Goal: Transaction & Acquisition: Purchase product/service

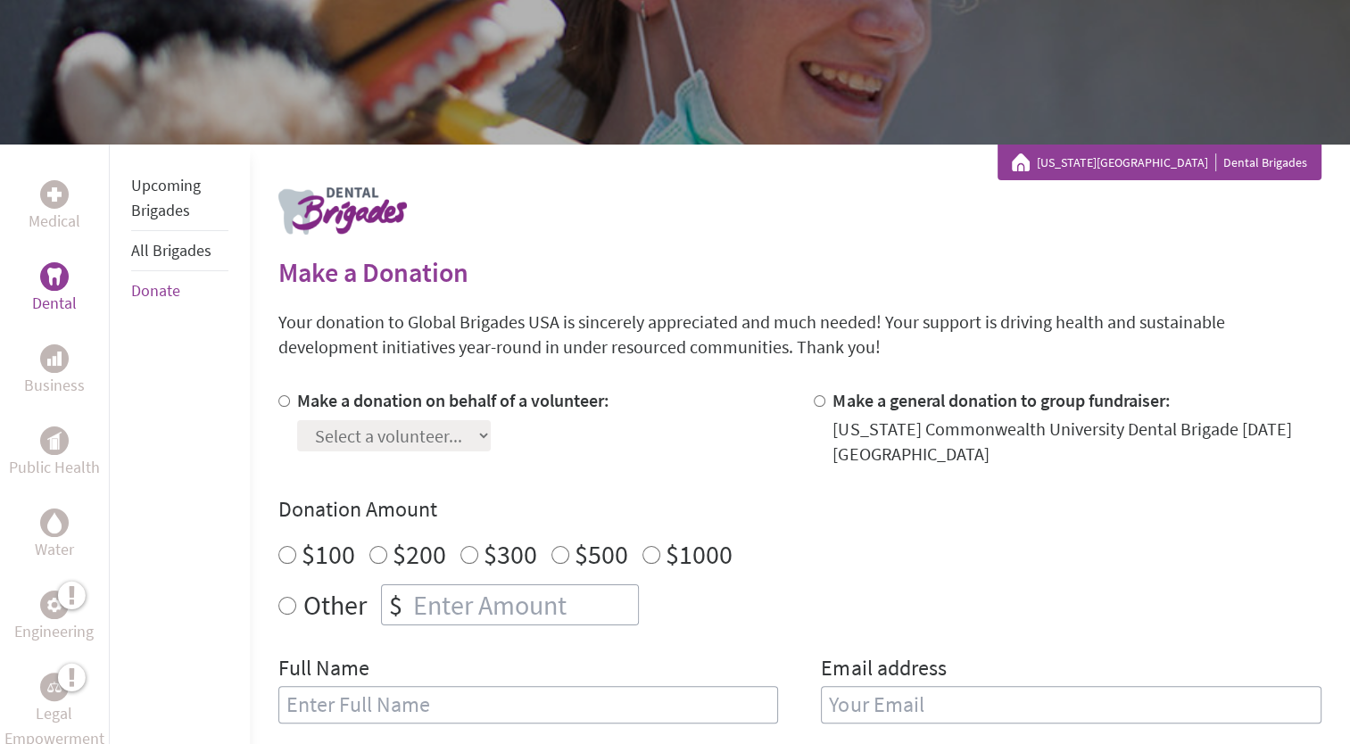
scroll to position [187, 0]
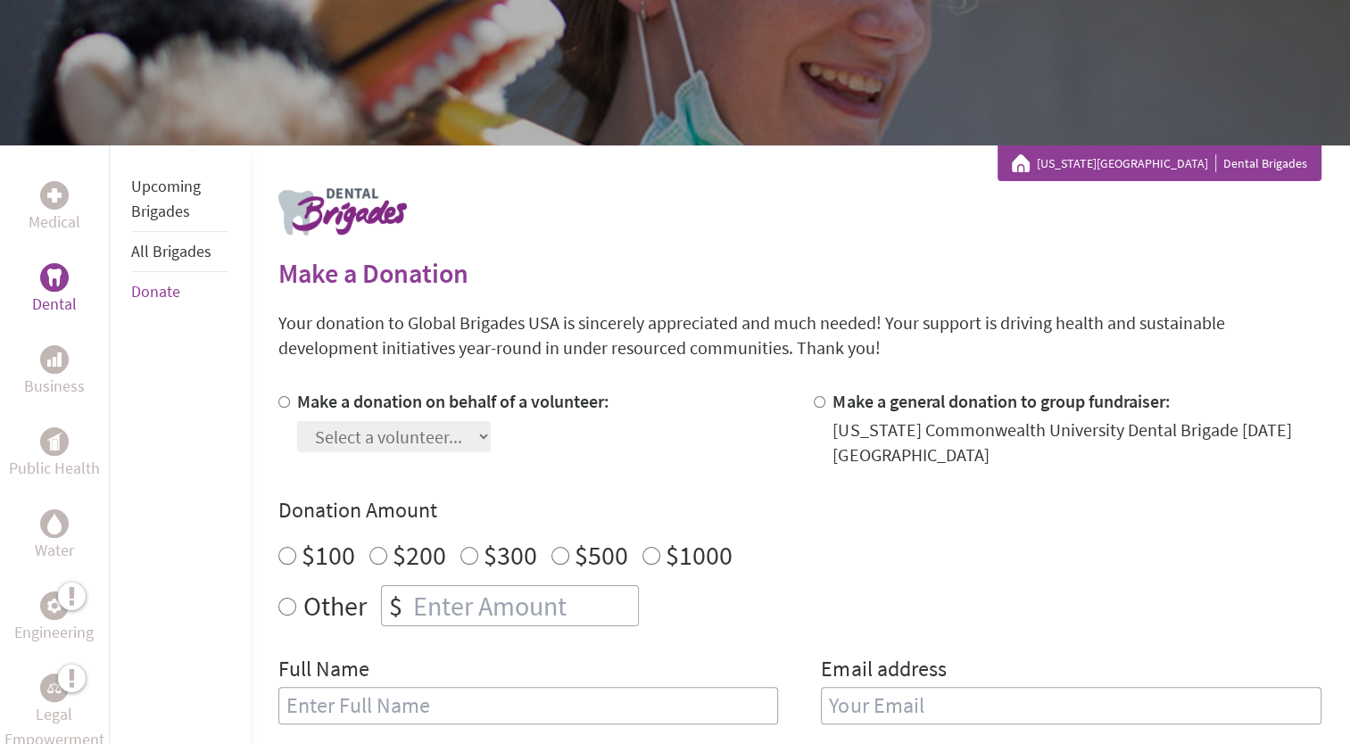
click at [292, 405] on div at bounding box center [287, 428] width 19 height 79
click at [278, 396] on input "Make a donation on behalf of a volunteer:" at bounding box center [284, 402] width 12 height 12
radio input "true"
click at [364, 431] on select "Select a volunteer... [PERSON_NAME] [PERSON_NAME] [PERSON_NAME] [PERSON_NAME] […" at bounding box center [394, 436] width 194 height 31
select select "E9412278-47E4-11F0-B8AC-42010A400003"
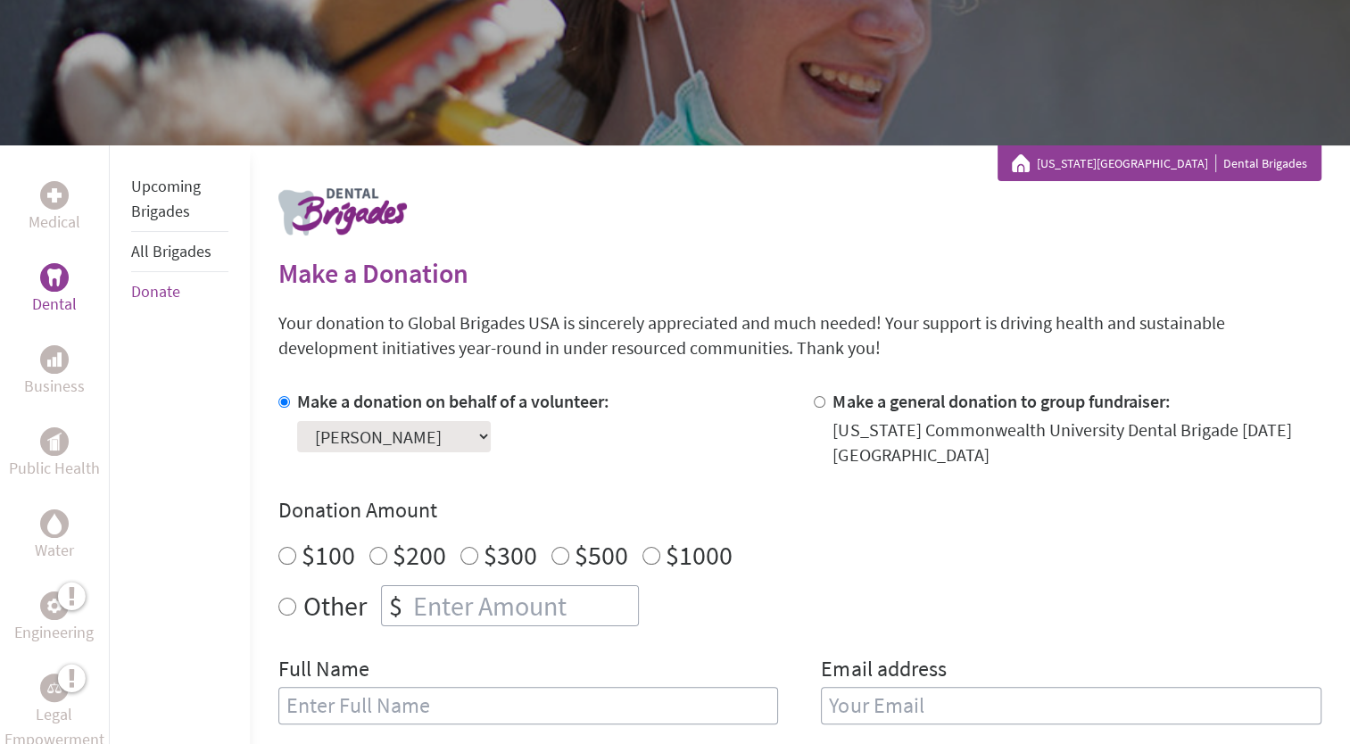
click at [297, 421] on select "Select a volunteer... [PERSON_NAME] [PERSON_NAME] [PERSON_NAME] [PERSON_NAME] […" at bounding box center [394, 436] width 194 height 31
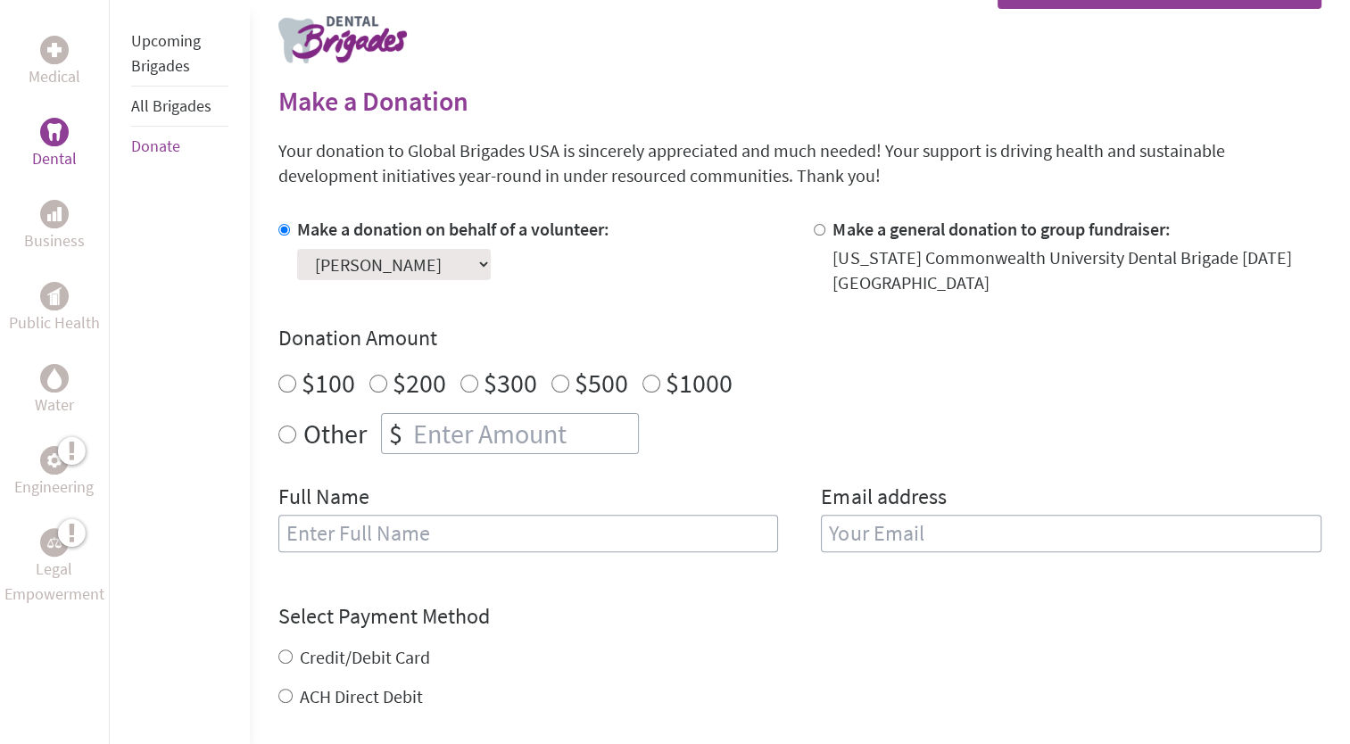
scroll to position [361, 0]
click at [503, 377] on label "$300" at bounding box center [511, 382] width 54 height 34
click at [478, 377] on input "$300" at bounding box center [470, 383] width 18 height 18
radio input "true"
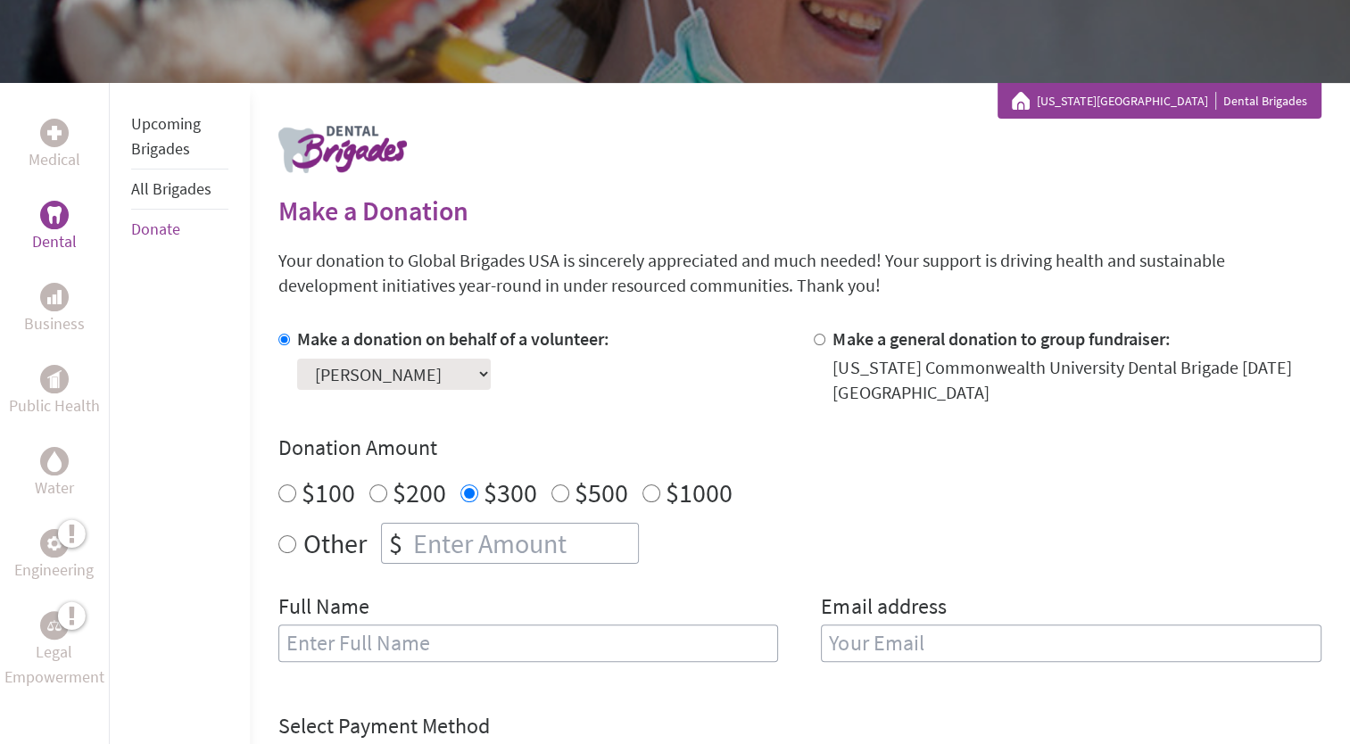
scroll to position [232, 0]
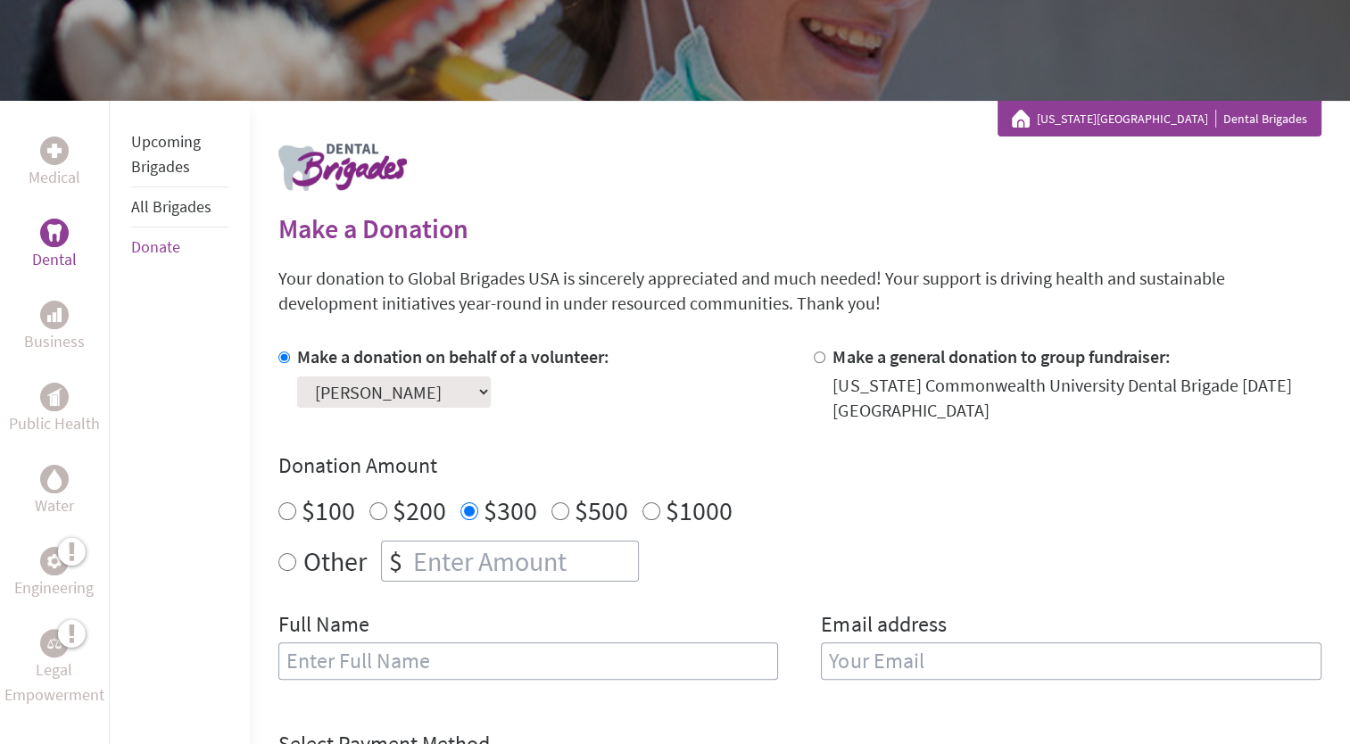
click at [475, 421] on div "Make a donation on behalf of a volunteer: Select a volunteer... [PERSON_NAME] […" at bounding box center [453, 383] width 312 height 79
click at [491, 387] on select "Select a volunteer... [PERSON_NAME] [PERSON_NAME] [PERSON_NAME] [PERSON_NAME] […" at bounding box center [394, 392] width 194 height 31
click at [643, 425] on div "Make a donation on behalf of a volunteer: Select a volunteer... [PERSON_NAME] […" at bounding box center [799, 522] width 1043 height 357
click at [172, 208] on link "All Brigades" at bounding box center [171, 206] width 80 height 21
